Goal: Task Accomplishment & Management: Manage account settings

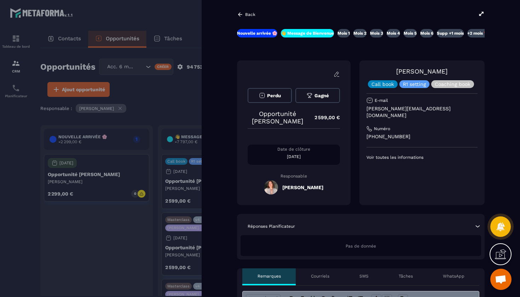
click at [244, 13] on div "Back" at bounding box center [246, 14] width 18 height 6
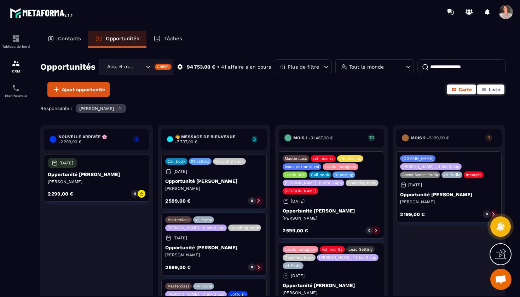
click at [500, 92] on span "Liste" at bounding box center [495, 90] width 12 height 6
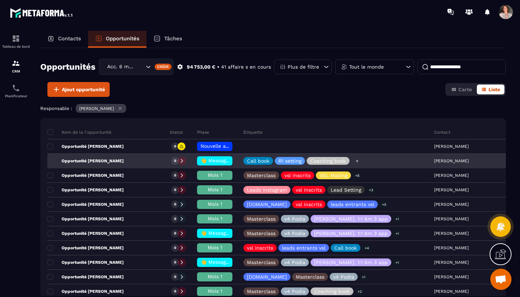
click at [359, 162] on icon at bounding box center [357, 161] width 5 height 5
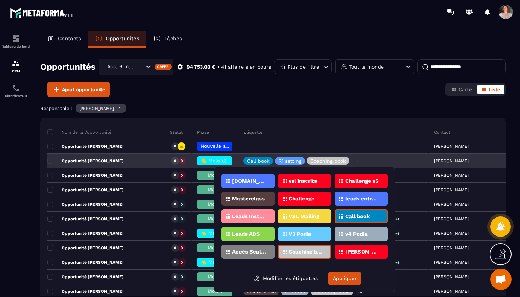
click at [360, 162] on icon at bounding box center [357, 161] width 5 height 5
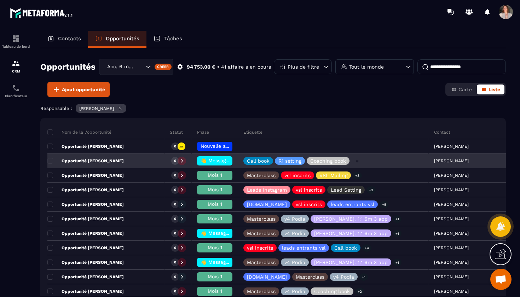
click at [358, 161] on icon at bounding box center [357, 161] width 3 height 3
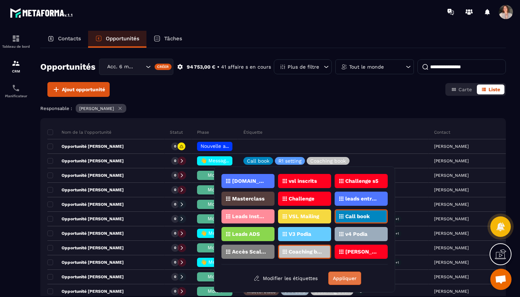
click at [345, 279] on button "Appliquer" at bounding box center [344, 278] width 33 height 13
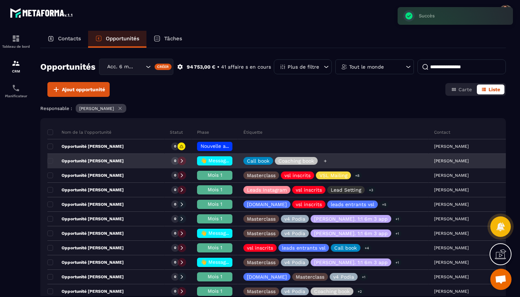
click at [326, 159] on icon at bounding box center [325, 161] width 5 height 5
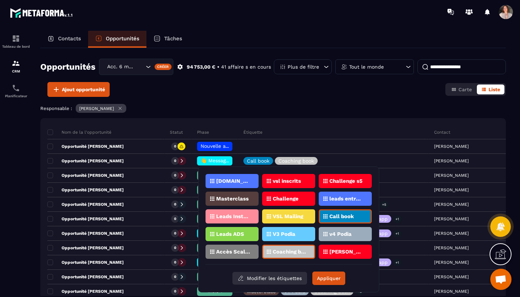
click at [280, 280] on button "Modifier les étiquettes" at bounding box center [269, 278] width 75 height 13
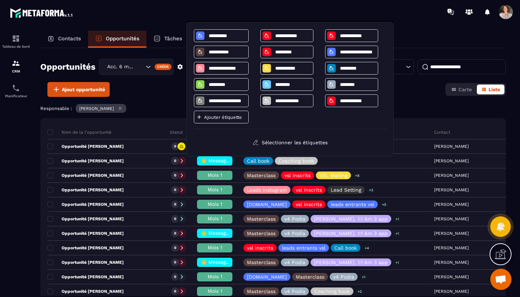
click at [236, 117] on p "Ajouter étiquette" at bounding box center [225, 117] width 42 height 5
click at [221, 116] on p "Ajouter étiquette" at bounding box center [225, 117] width 42 height 5
click at [235, 117] on p "Ajouter étiquette" at bounding box center [225, 117] width 42 height 5
click at [203, 117] on div "Ajouter étiquette" at bounding box center [221, 117] width 55 height 13
click at [401, 103] on div "Opportunités Acc. 6 mois - 3 appels Créer 94 753,00 € • 41 affaire s en cours P…" at bounding box center [273, 172] width 466 height 248
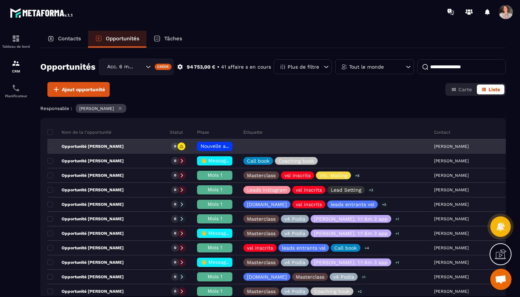
click at [110, 148] on p "Opportunité [PERSON_NAME]" at bounding box center [85, 147] width 76 height 6
